Goal: Task Accomplishment & Management: Use online tool/utility

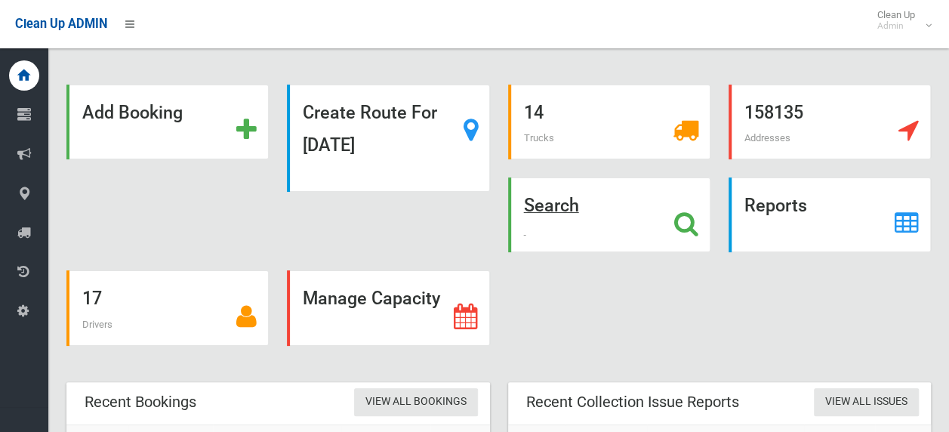
click at [684, 216] on icon at bounding box center [687, 224] width 24 height 26
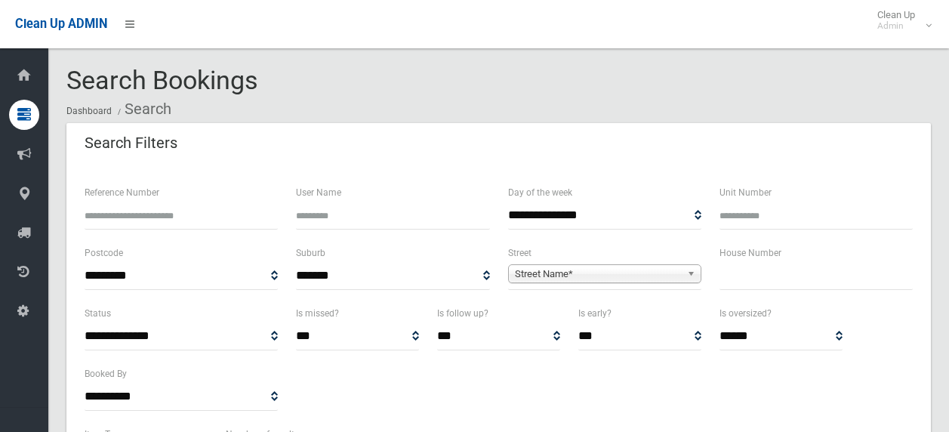
select select
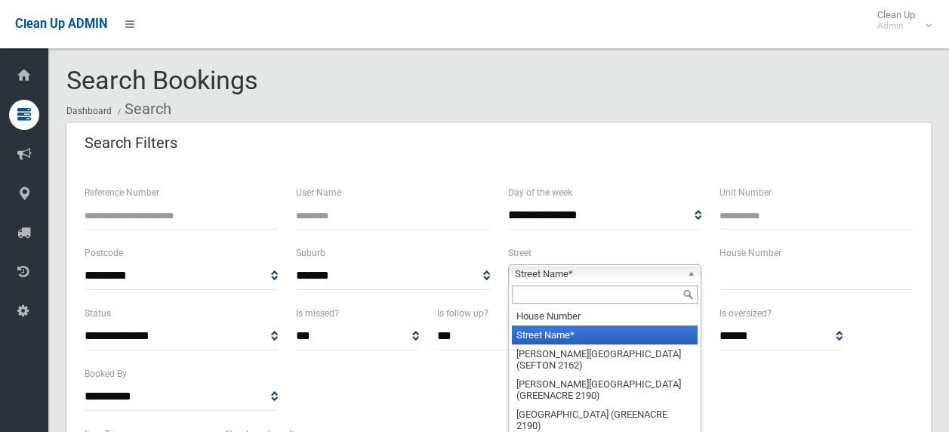
click at [669, 273] on span "Street Name*" at bounding box center [598, 274] width 166 height 18
type input "*"
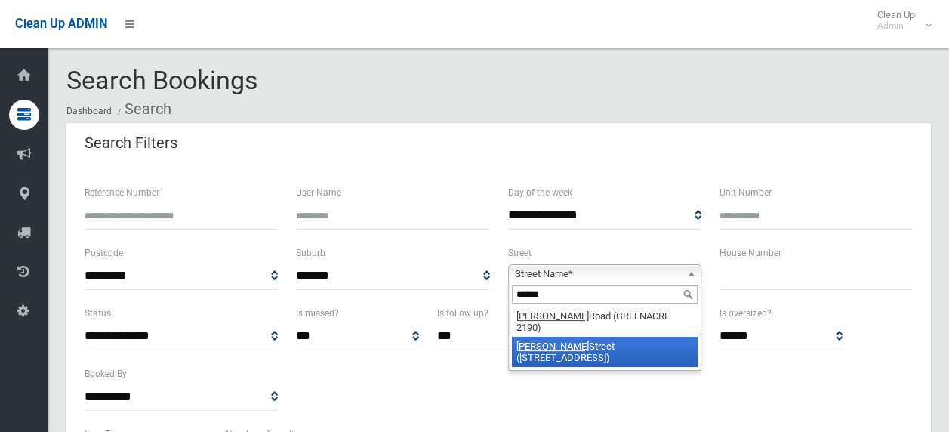
type input "******"
click at [611, 337] on li "[PERSON_NAME][GEOGRAPHIC_DATA] ([GEOGRAPHIC_DATA])" at bounding box center [605, 352] width 186 height 30
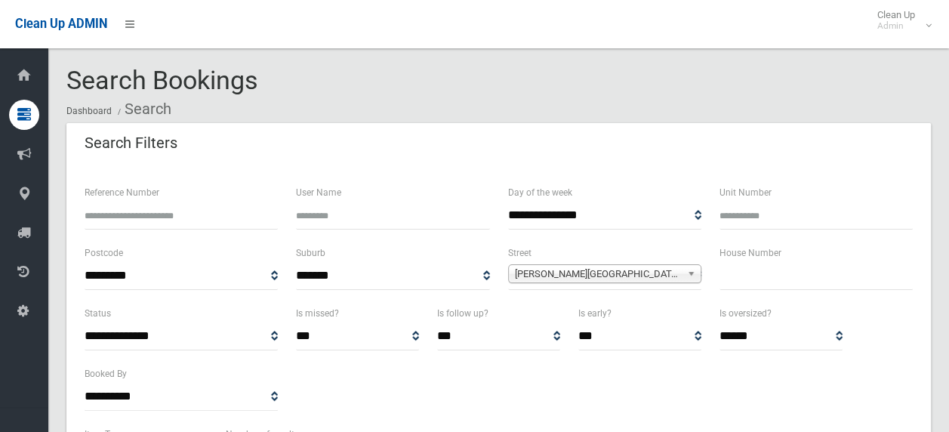
click at [739, 281] on input "text" at bounding box center [816, 276] width 193 height 28
type input "**"
select select
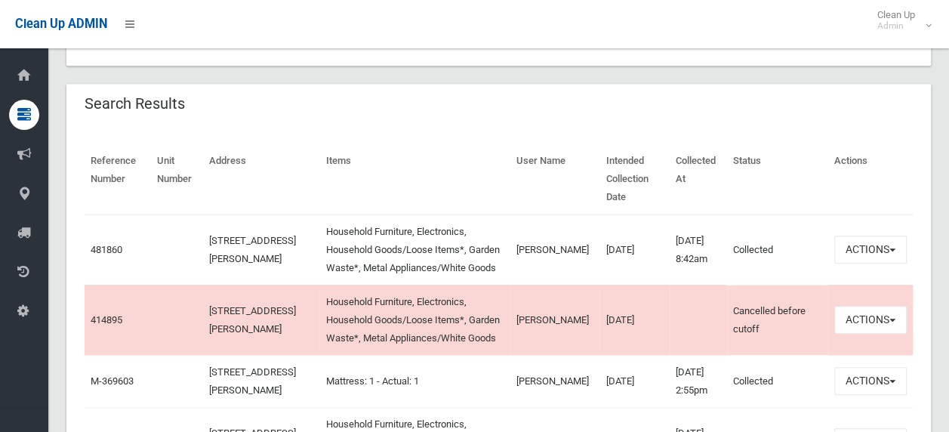
scroll to position [453, 0]
click at [894, 243] on button "Actions" at bounding box center [871, 248] width 73 height 28
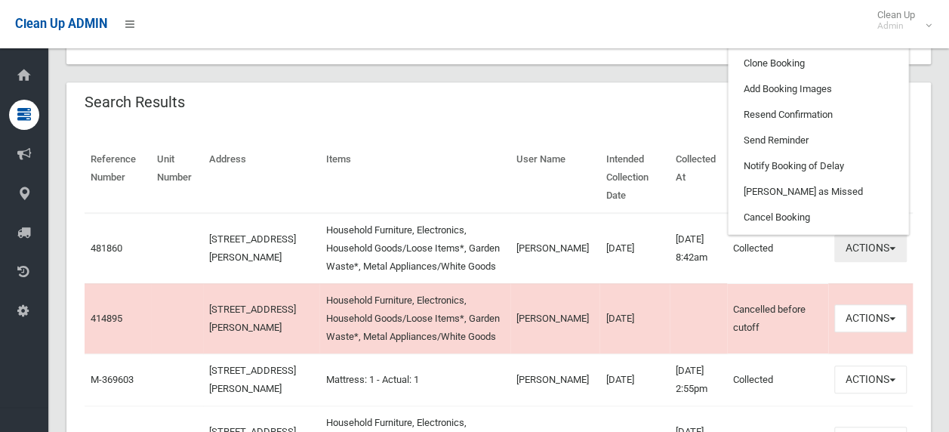
click at [893, 245] on button "Actions" at bounding box center [871, 248] width 73 height 28
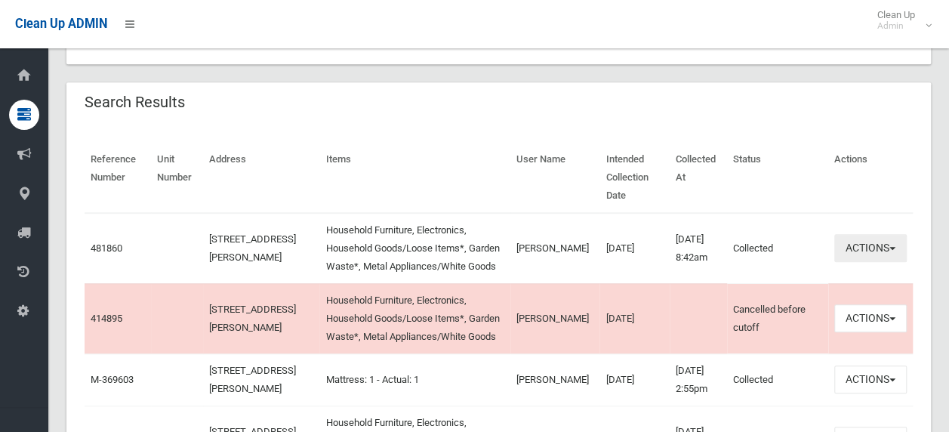
click at [893, 244] on button "Actions" at bounding box center [871, 248] width 73 height 28
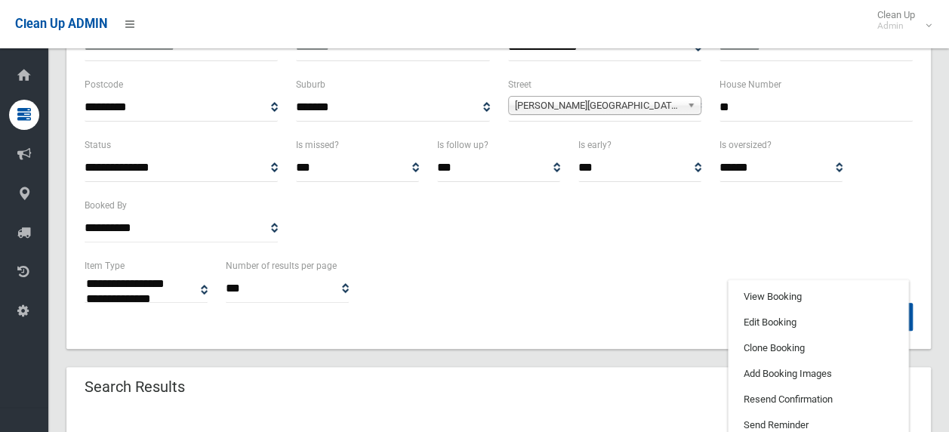
scroll to position [151, 0]
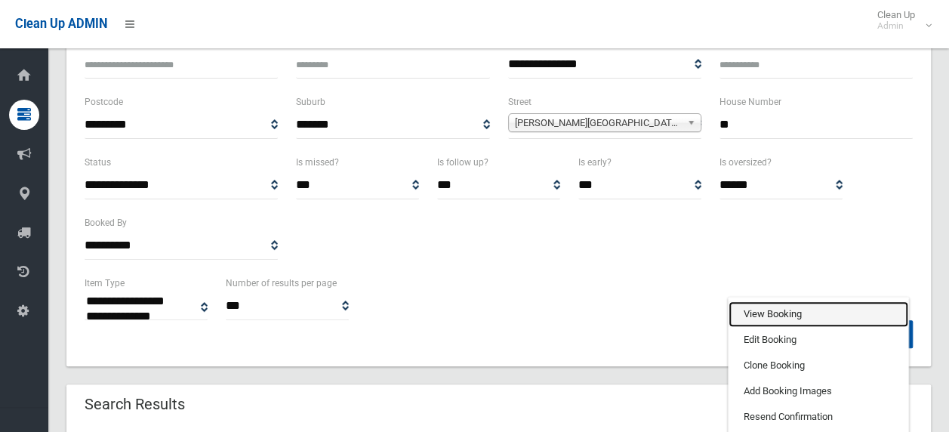
click at [758, 310] on link "View Booking" at bounding box center [819, 314] width 180 height 26
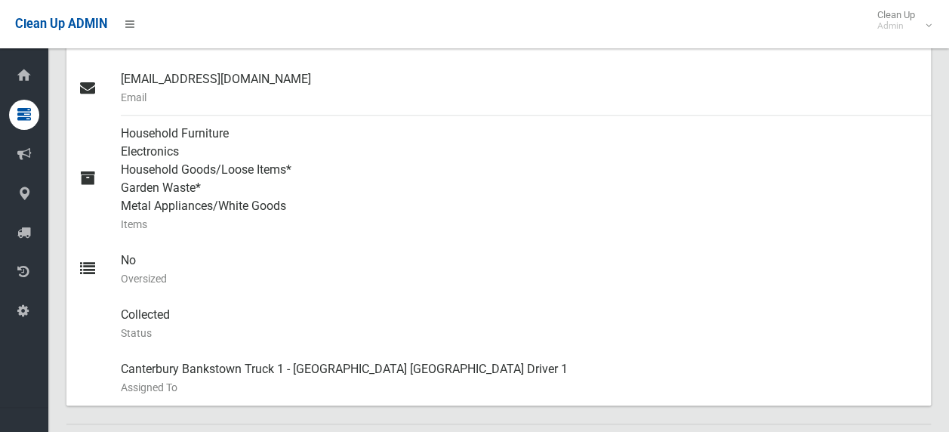
scroll to position [680, 0]
